Goal: Navigation & Orientation: Understand site structure

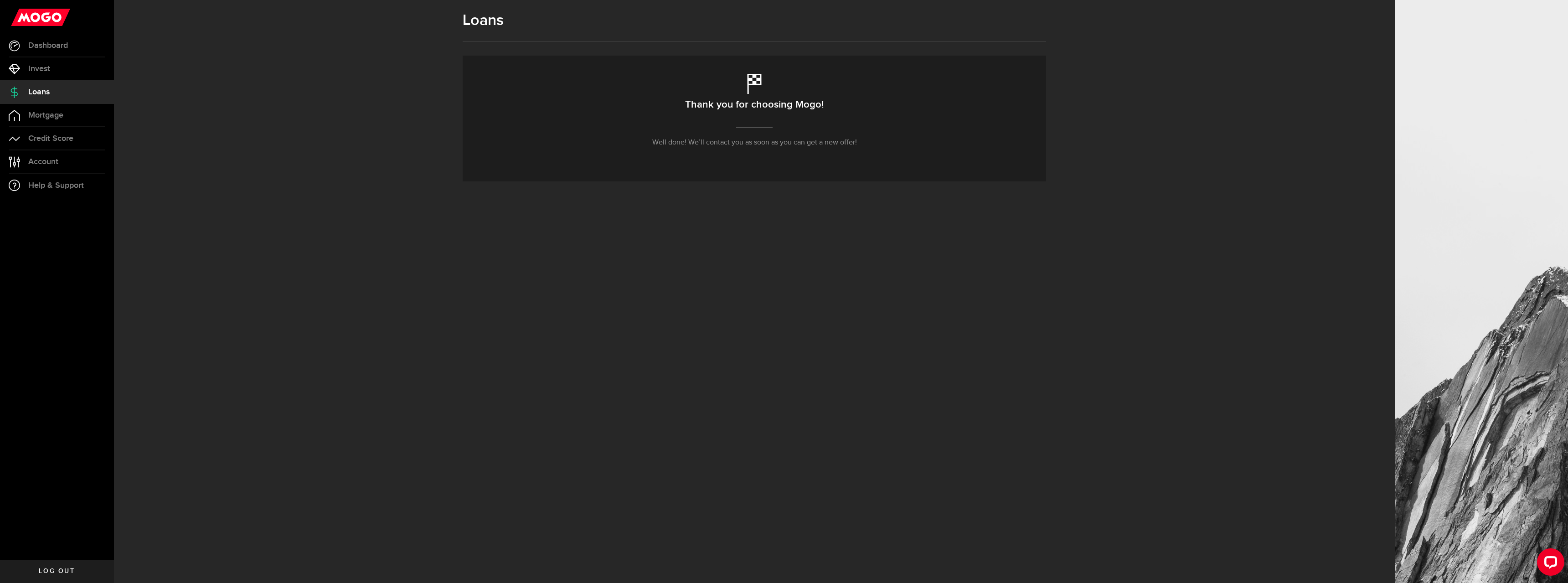
click at [43, 94] on span "Loans" at bounding box center [39, 92] width 22 height 8
click at [68, 139] on span "Credit Score" at bounding box center [51, 138] width 45 height 8
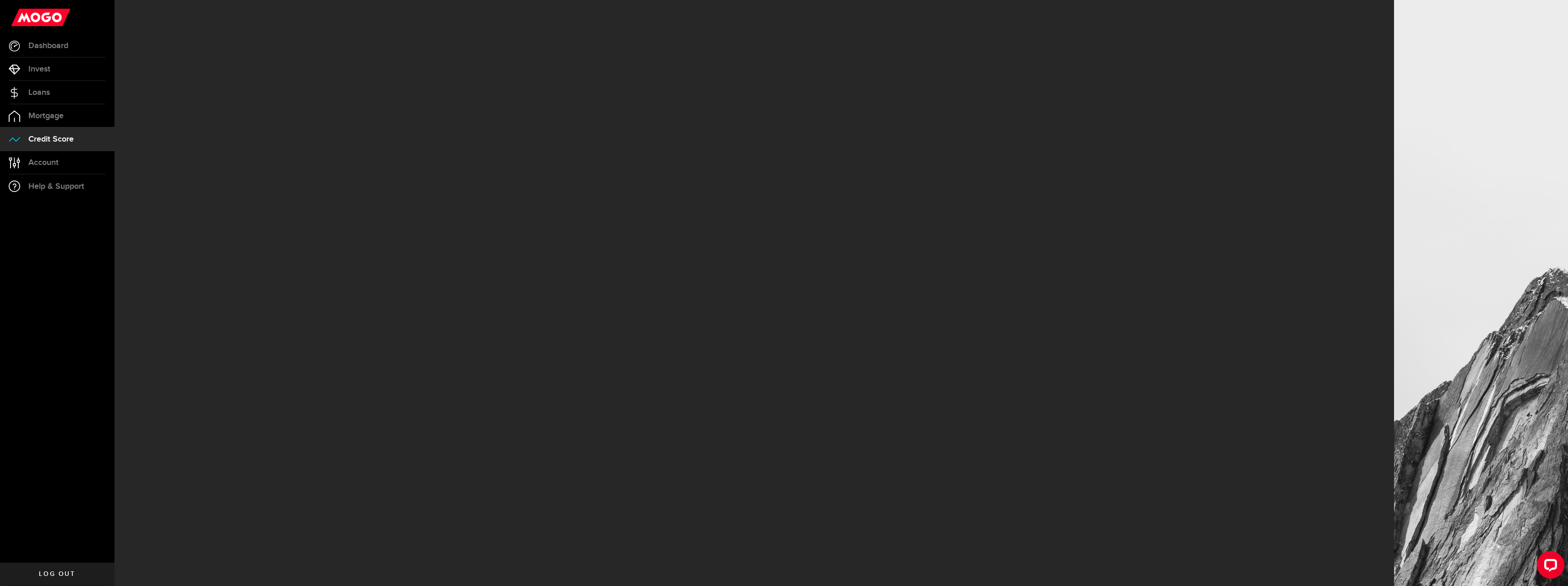
click at [56, 48] on span "Dashboard" at bounding box center [48, 46] width 40 height 8
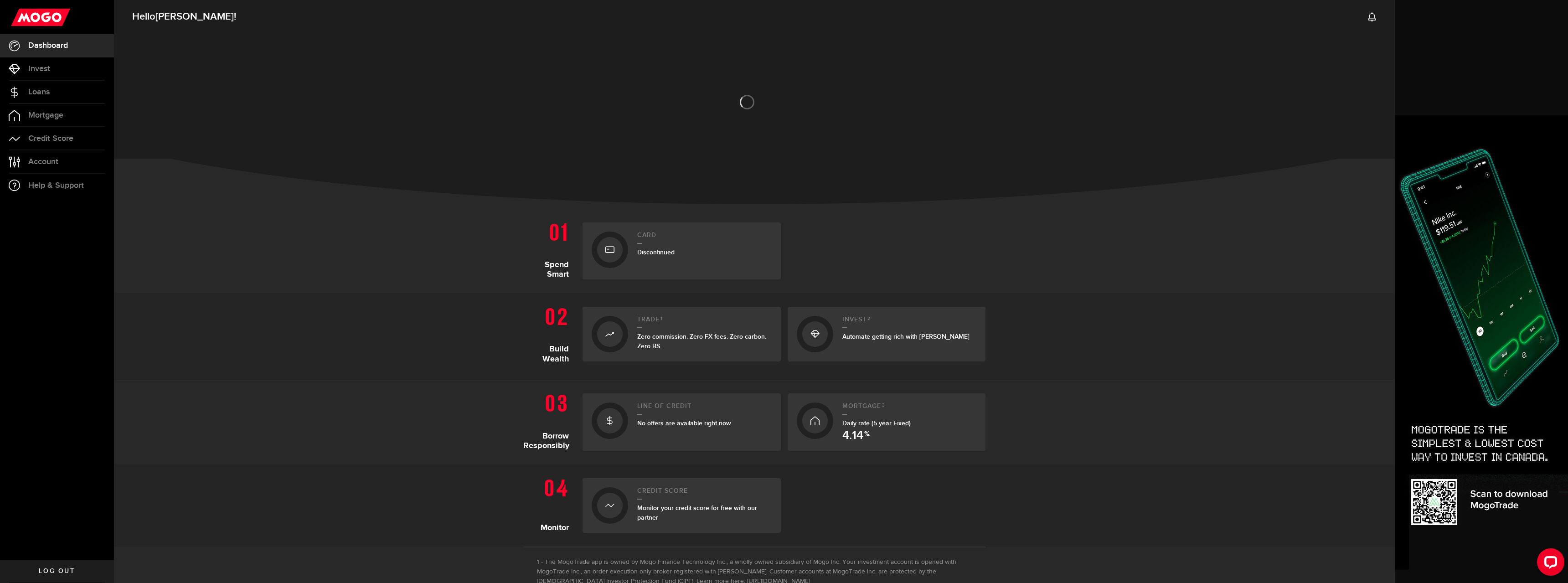
click at [38, 158] on span "Account" at bounding box center [43, 162] width 30 height 8
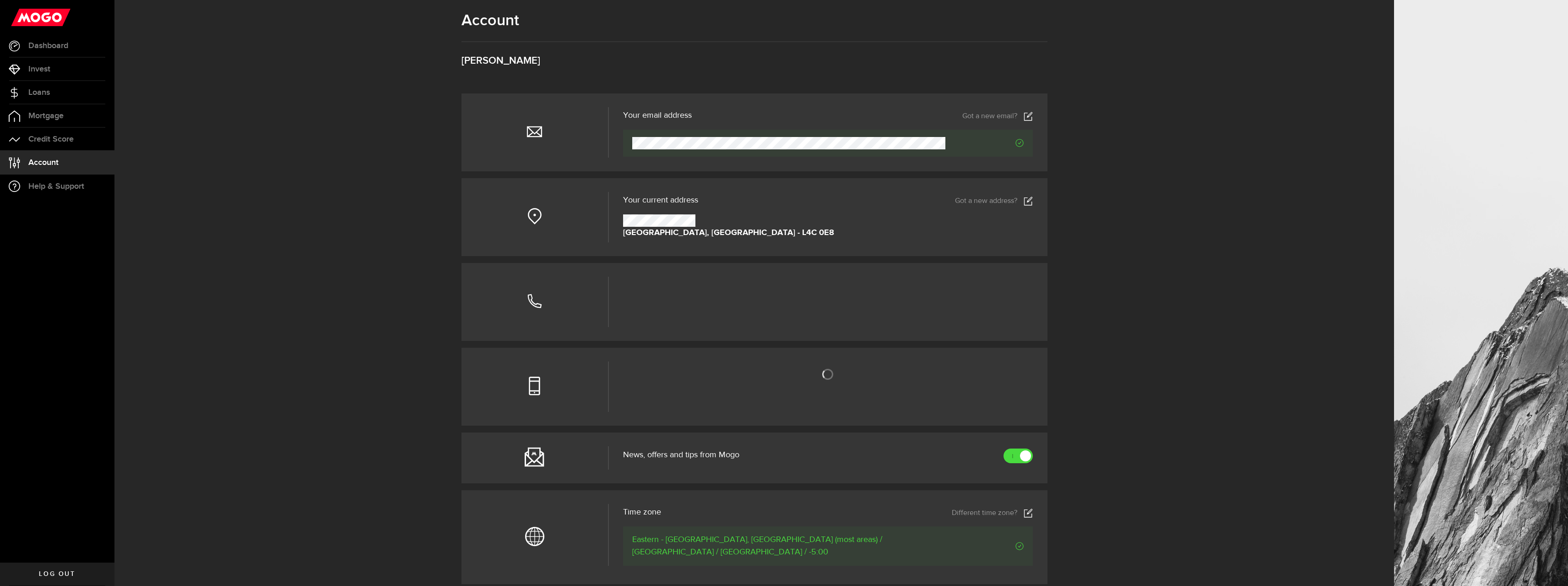
click at [50, 43] on span "Dashboard" at bounding box center [48, 46] width 40 height 8
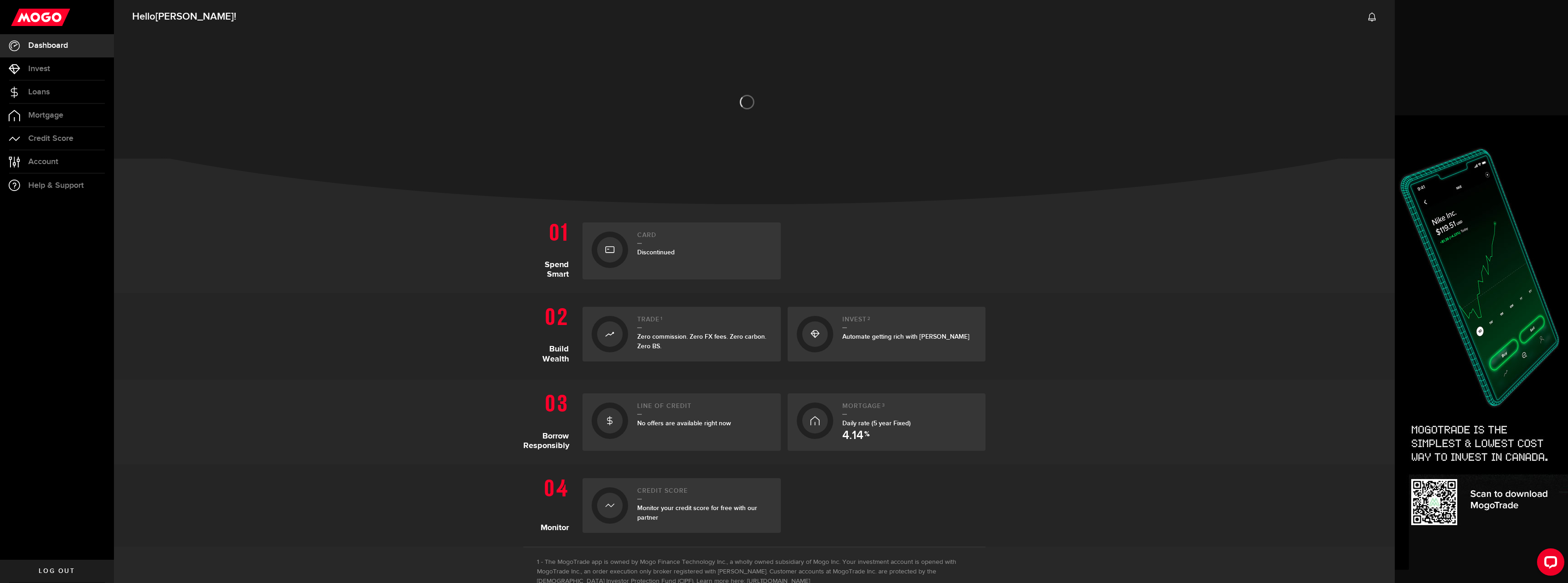
scroll to position [88, 0]
